Goal: Information Seeking & Learning: Find specific fact

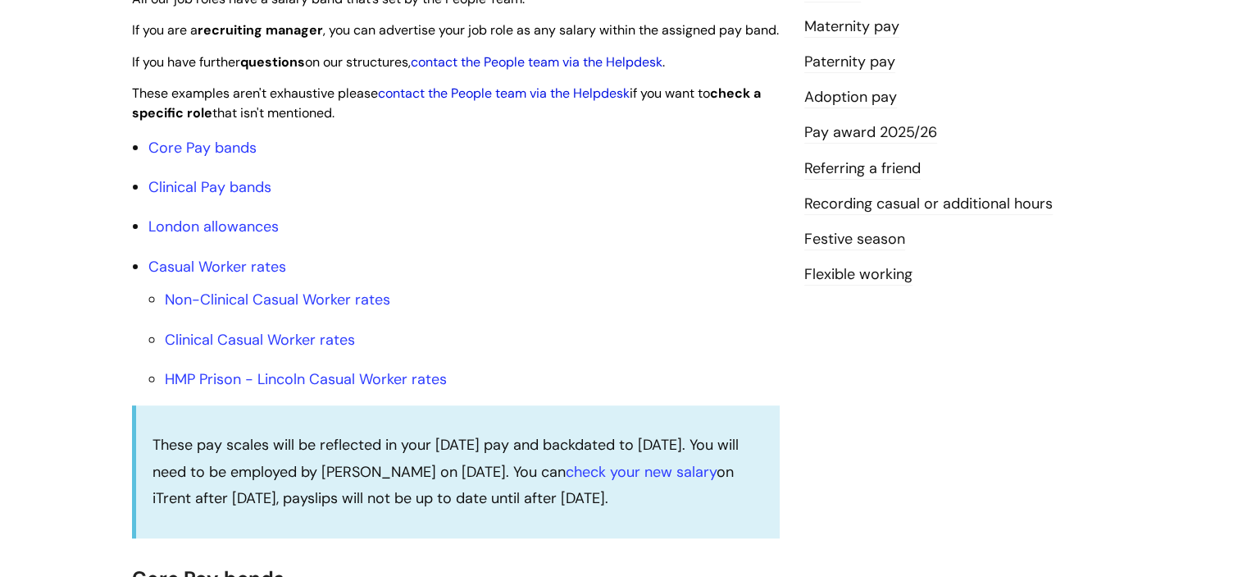
scroll to position [467, 0]
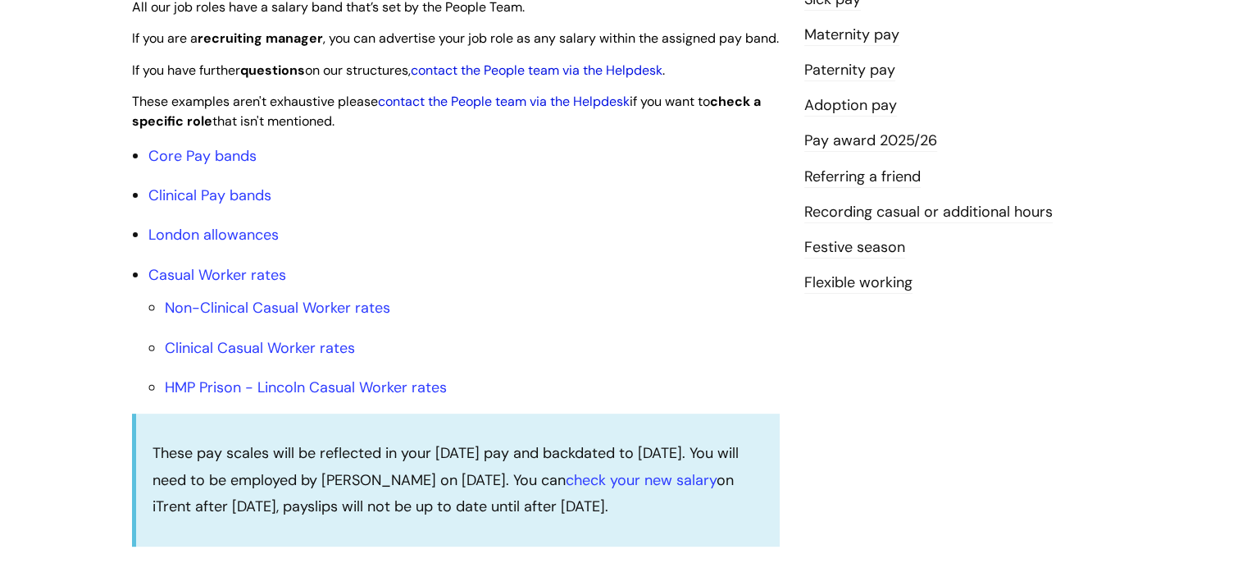
click at [617, 511] on p "These pay scales will be reflected in your [DATE] pay and backdated to [DATE]. …" at bounding box center [458, 480] width 611 height 80
click at [632, 490] on link "check your new salary" at bounding box center [641, 480] width 151 height 20
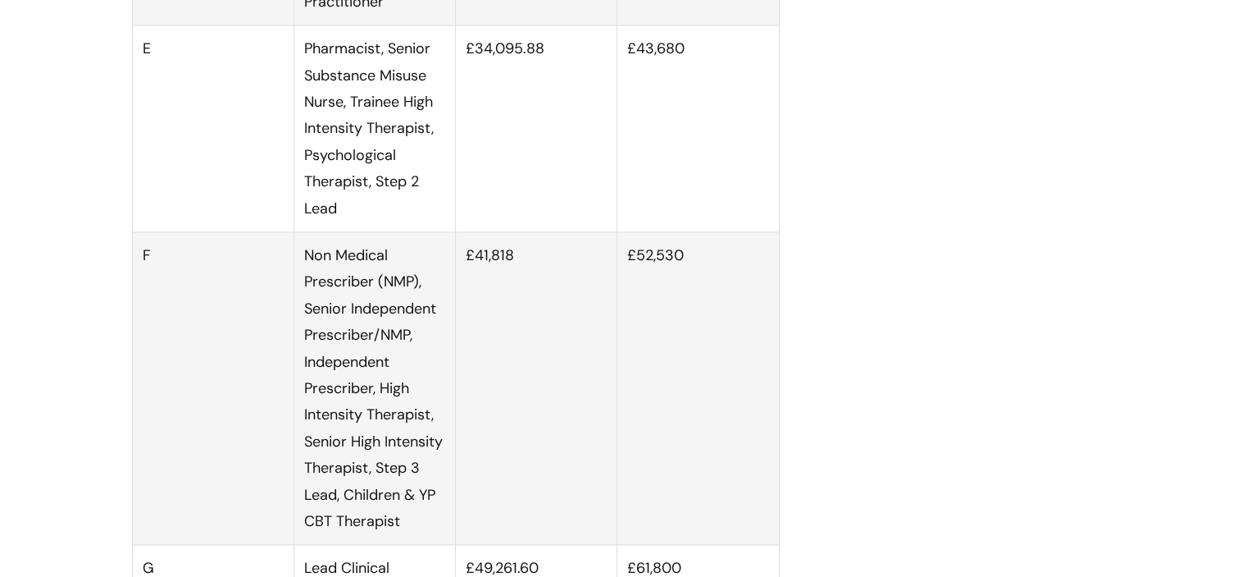
scroll to position [2718, 0]
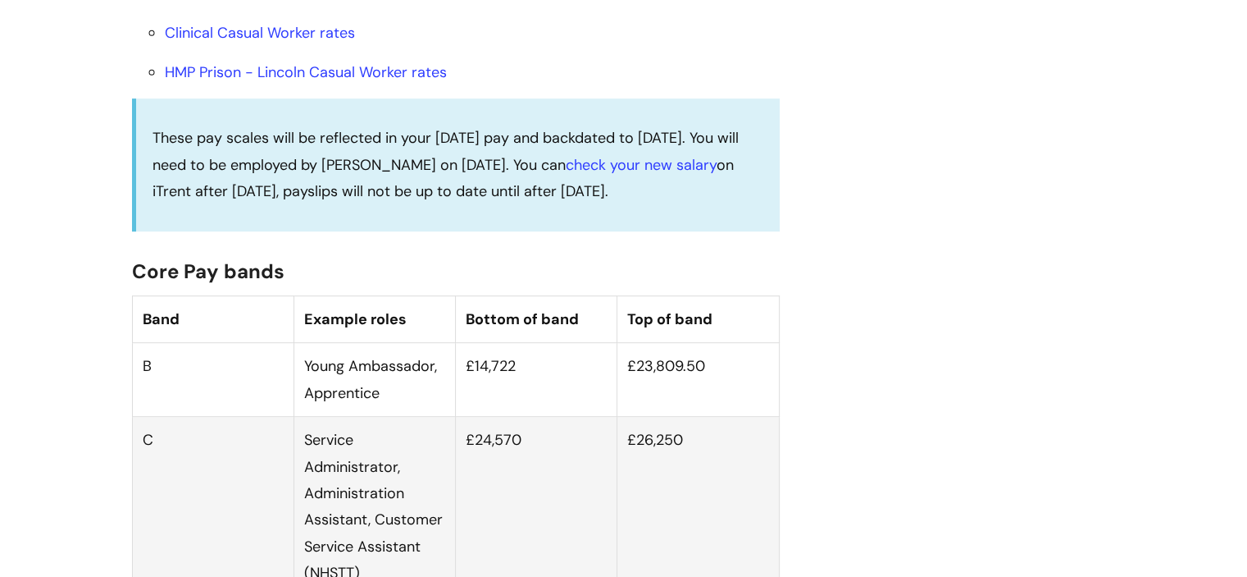
scroll to position [715, 0]
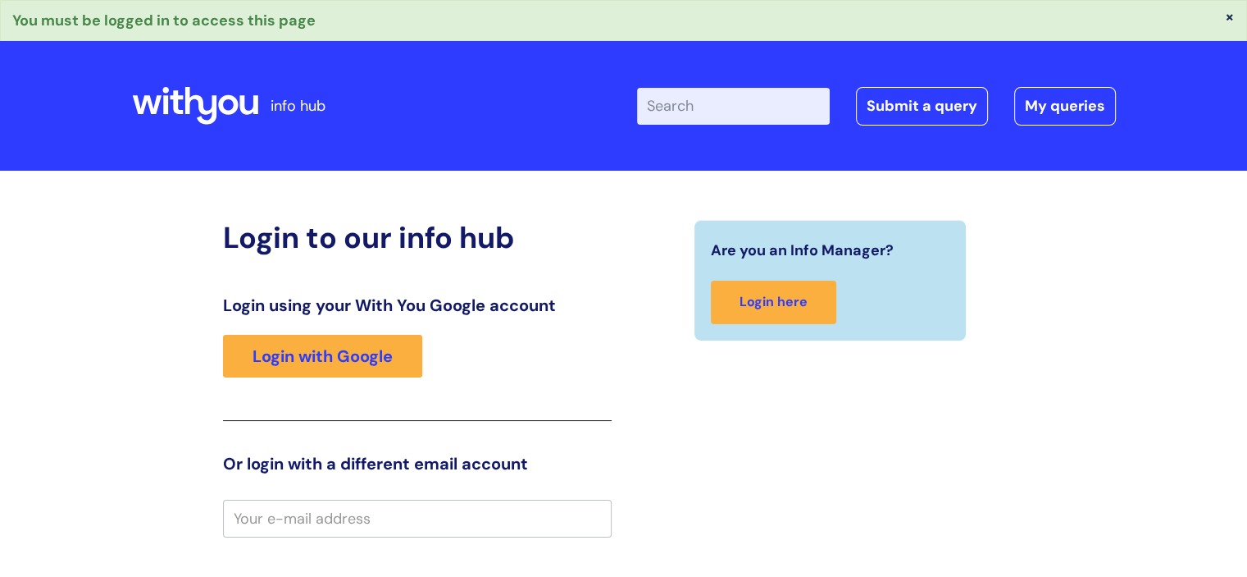
click at [215, 113] on icon at bounding box center [201, 106] width 32 height 38
